Goal: Information Seeking & Learning: Learn about a topic

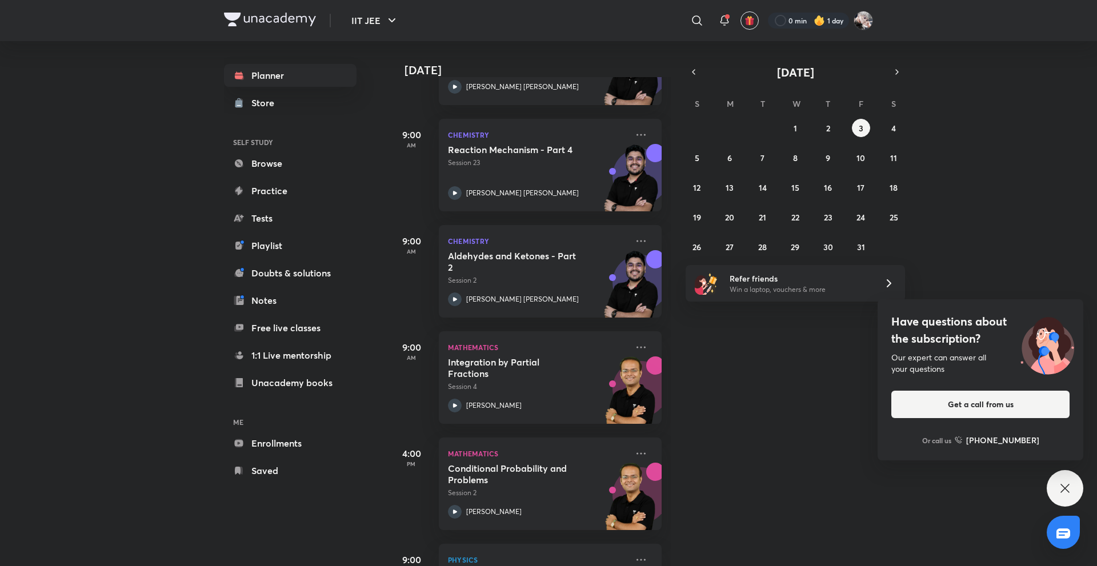
scroll to position [239, 0]
click at [824, 134] on button "2" at bounding box center [828, 128] width 18 height 18
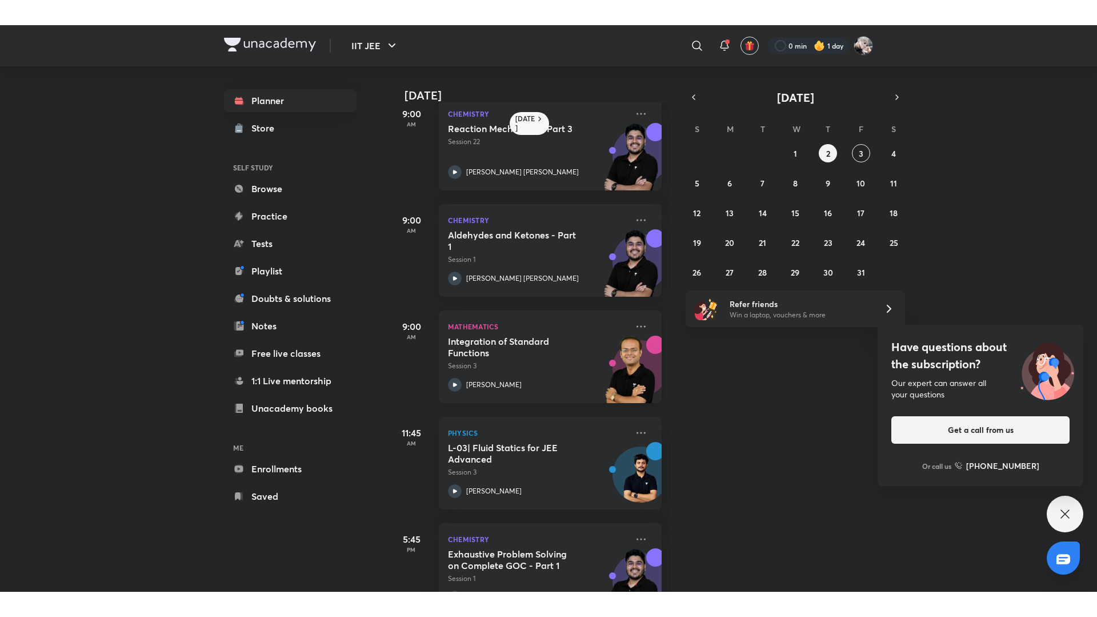
scroll to position [232, 0]
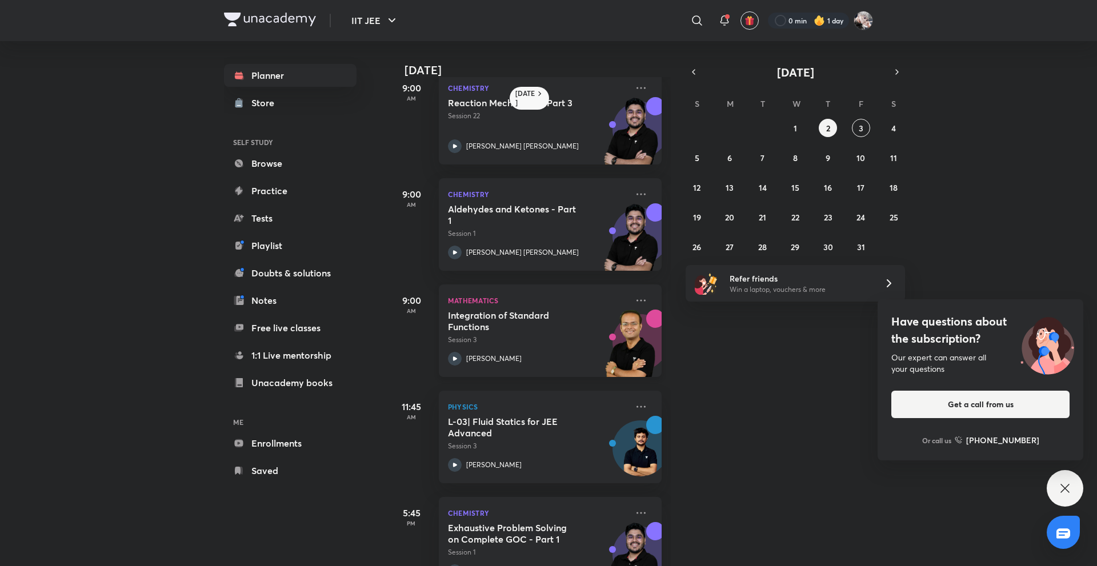
click at [533, 346] on div "Integration of Standard Functions Session 3 Vineet Loomba" at bounding box center [537, 338] width 179 height 56
